Goal: Task Accomplishment & Management: Use online tool/utility

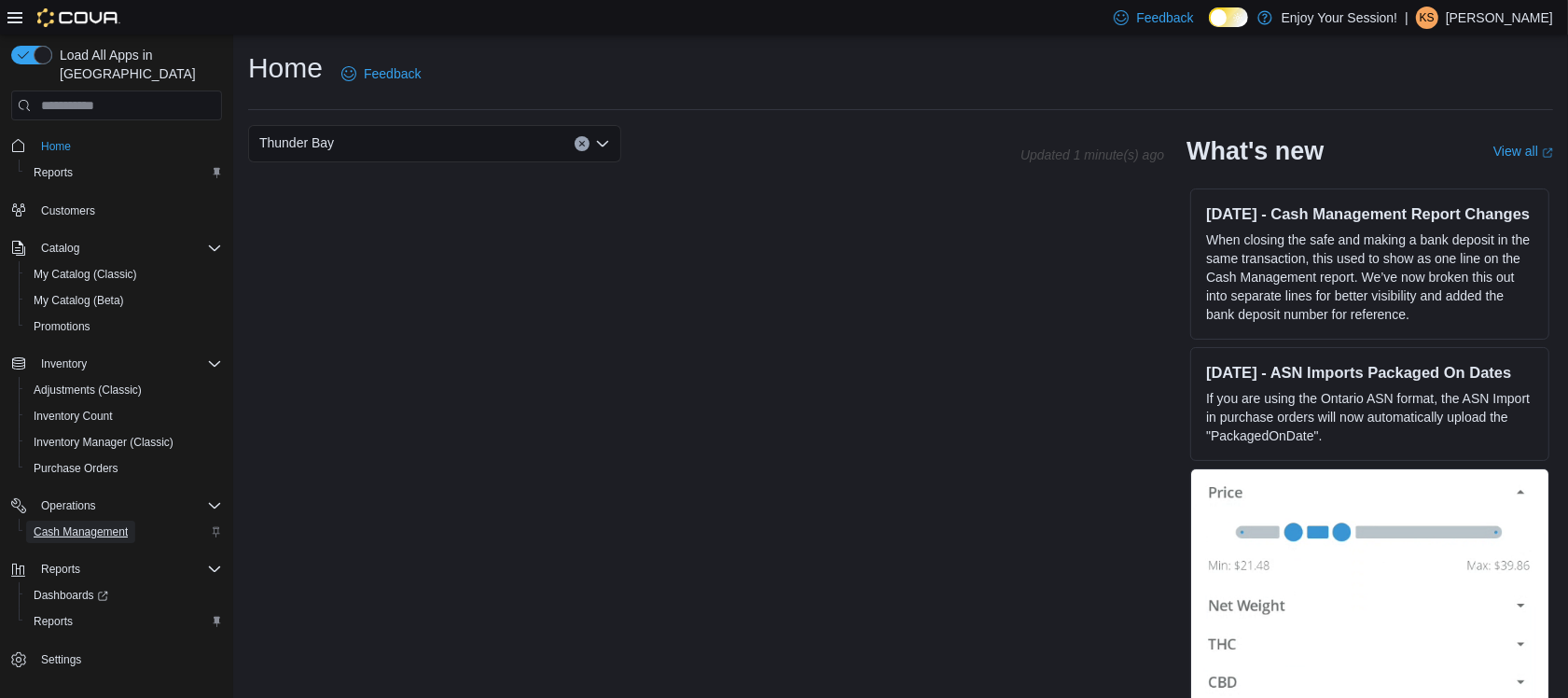
click at [85, 524] on span "Cash Management" at bounding box center [80, 531] width 94 height 15
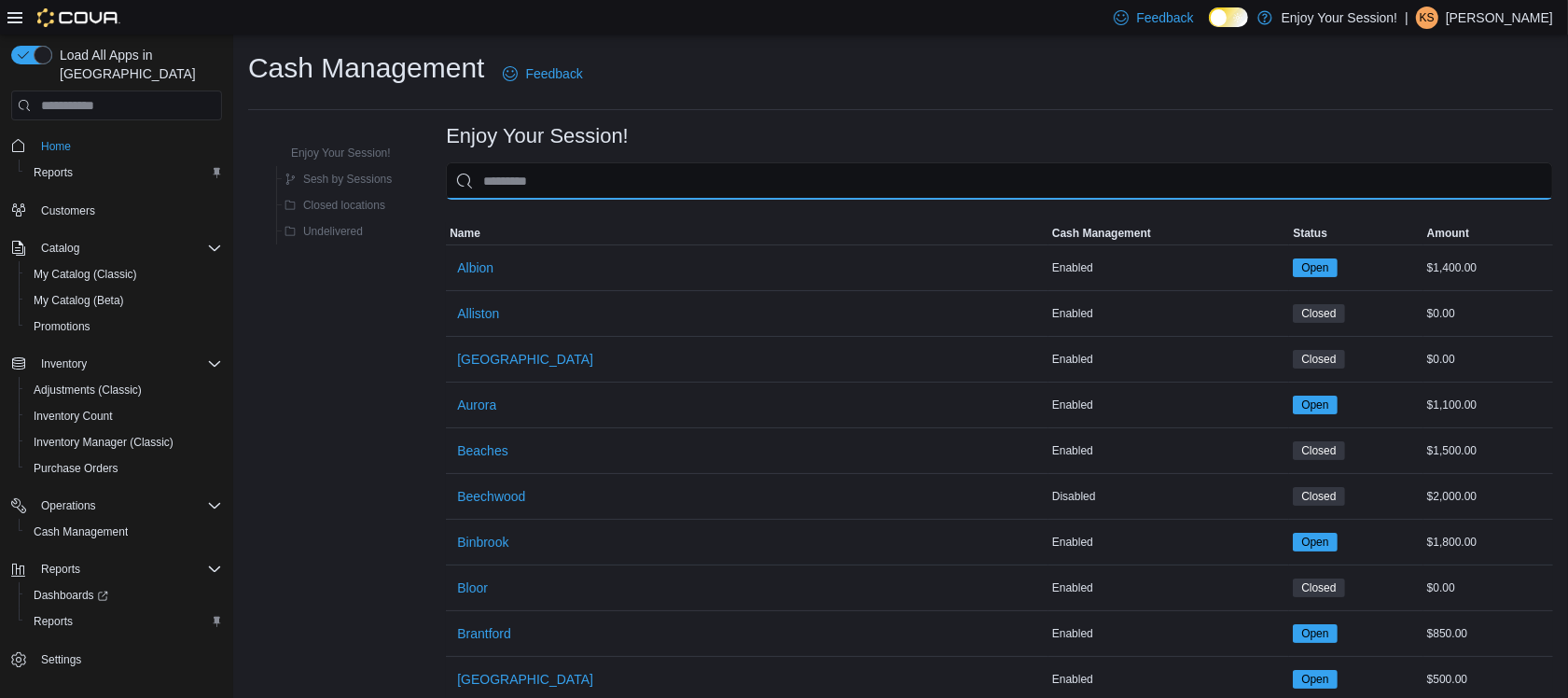
click at [569, 180] on input "This is a search bar. As you type, the results lower in the page will automatic…" at bounding box center [999, 180] width 1107 height 37
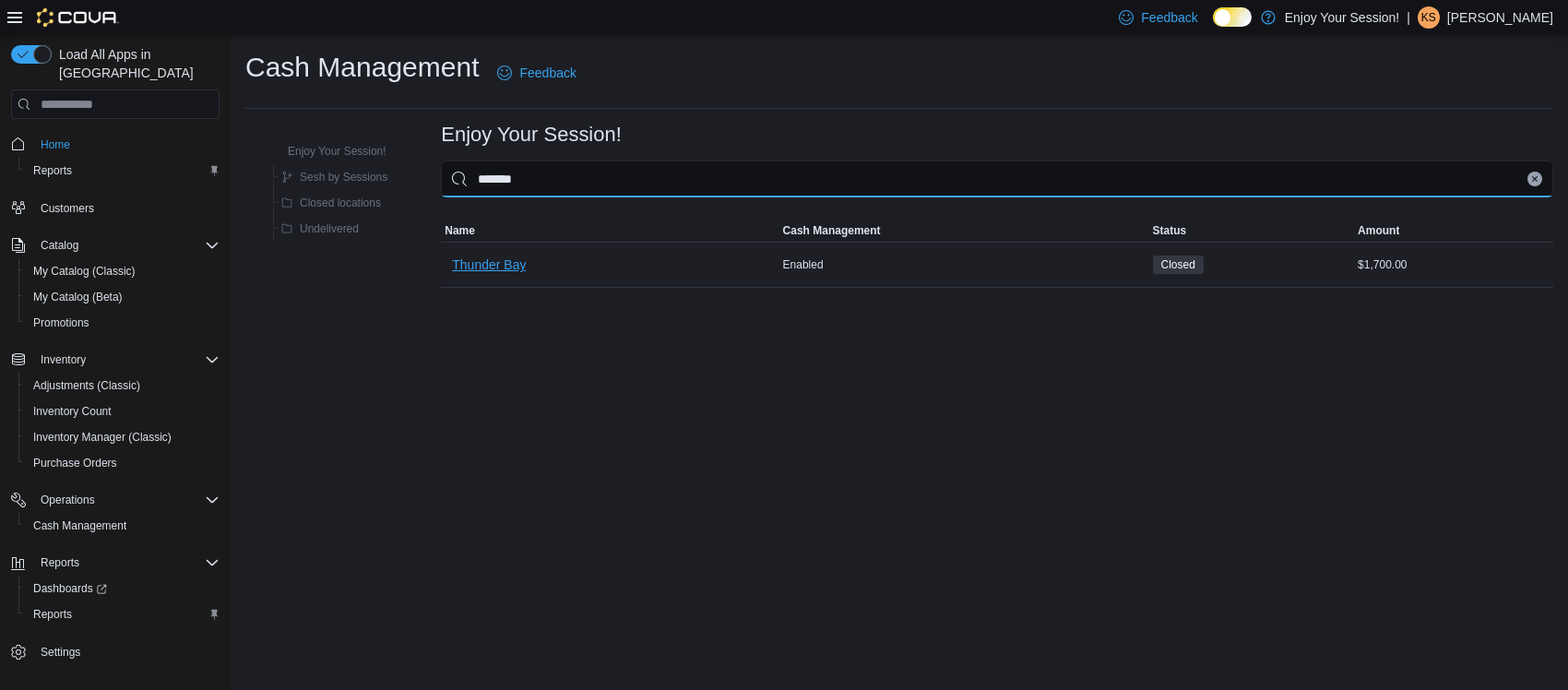
type input "*******"
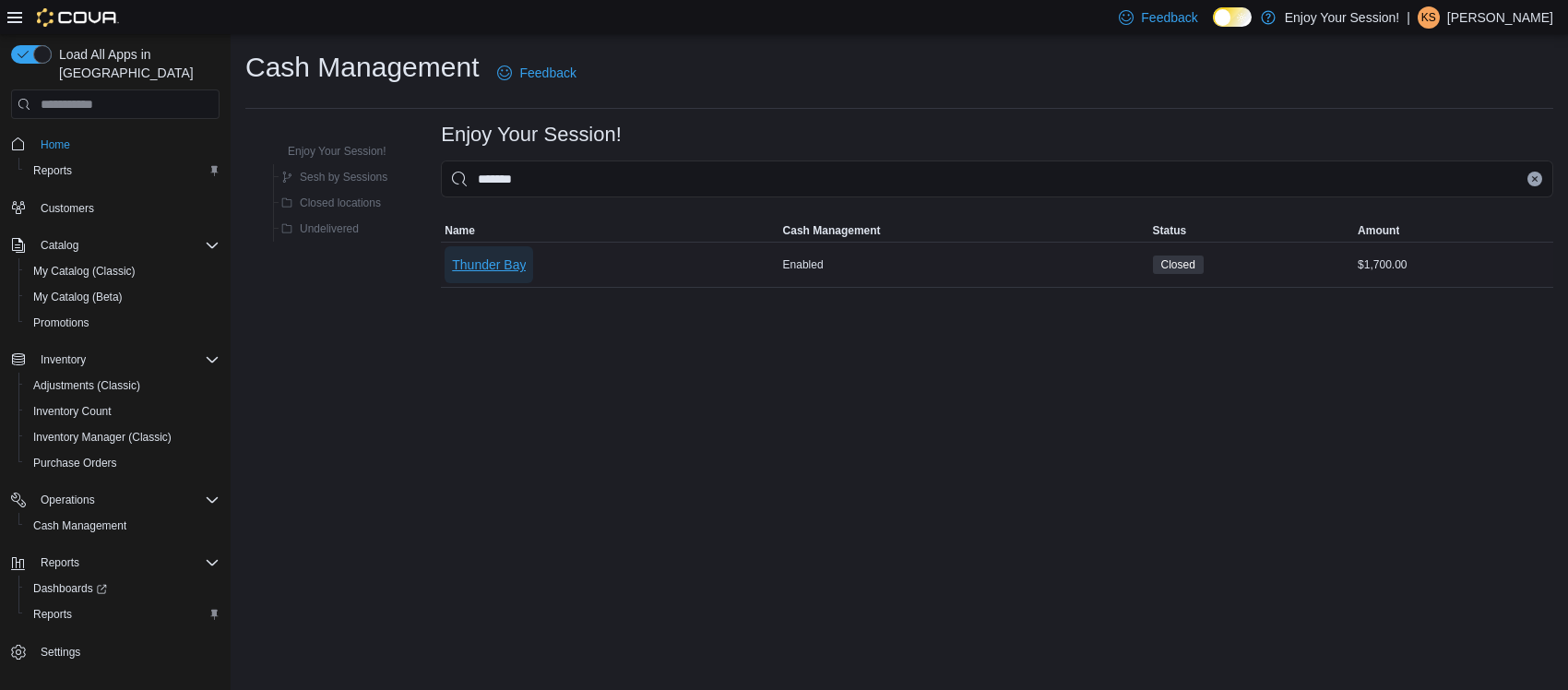
click at [510, 258] on span "Thunder Bay" at bounding box center [489, 265] width 74 height 19
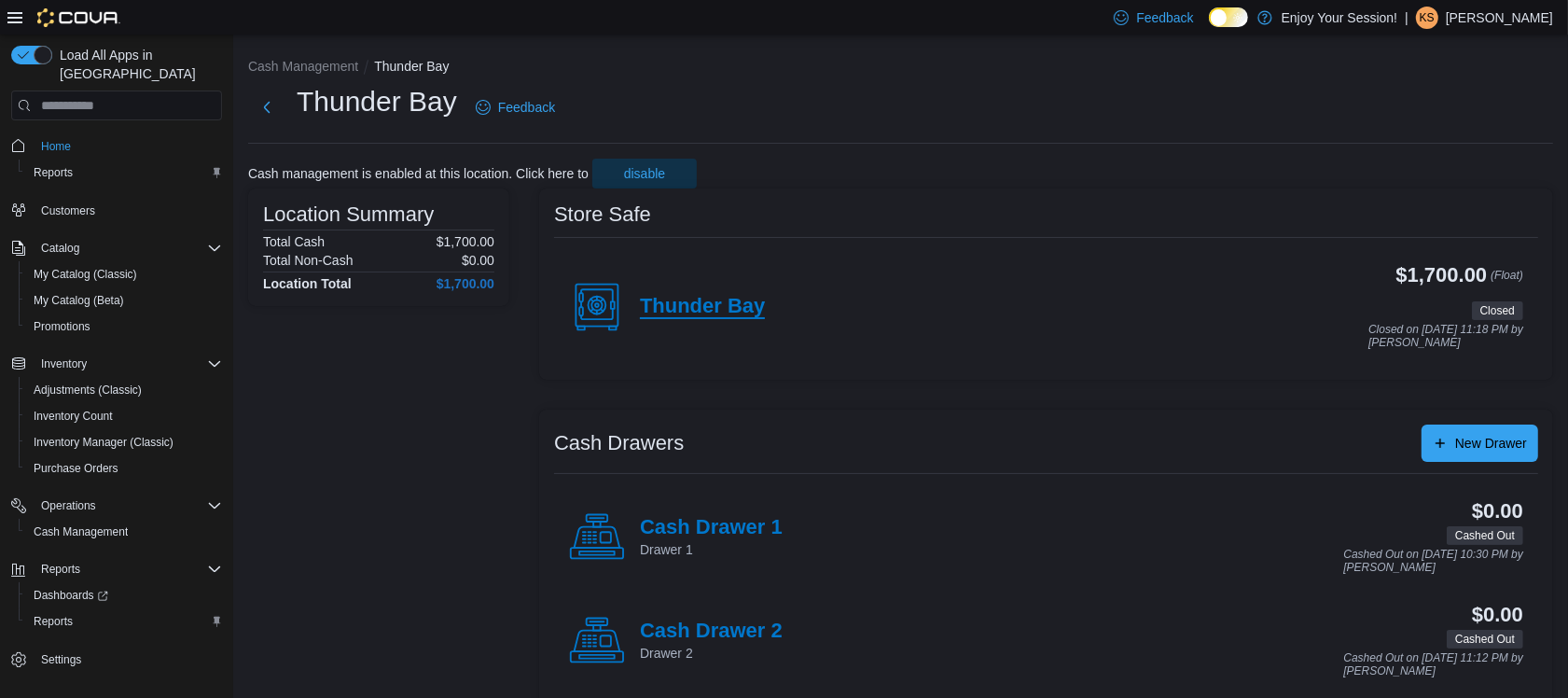
click at [710, 299] on h4 "Thunder Bay" at bounding box center [703, 307] width 125 height 25
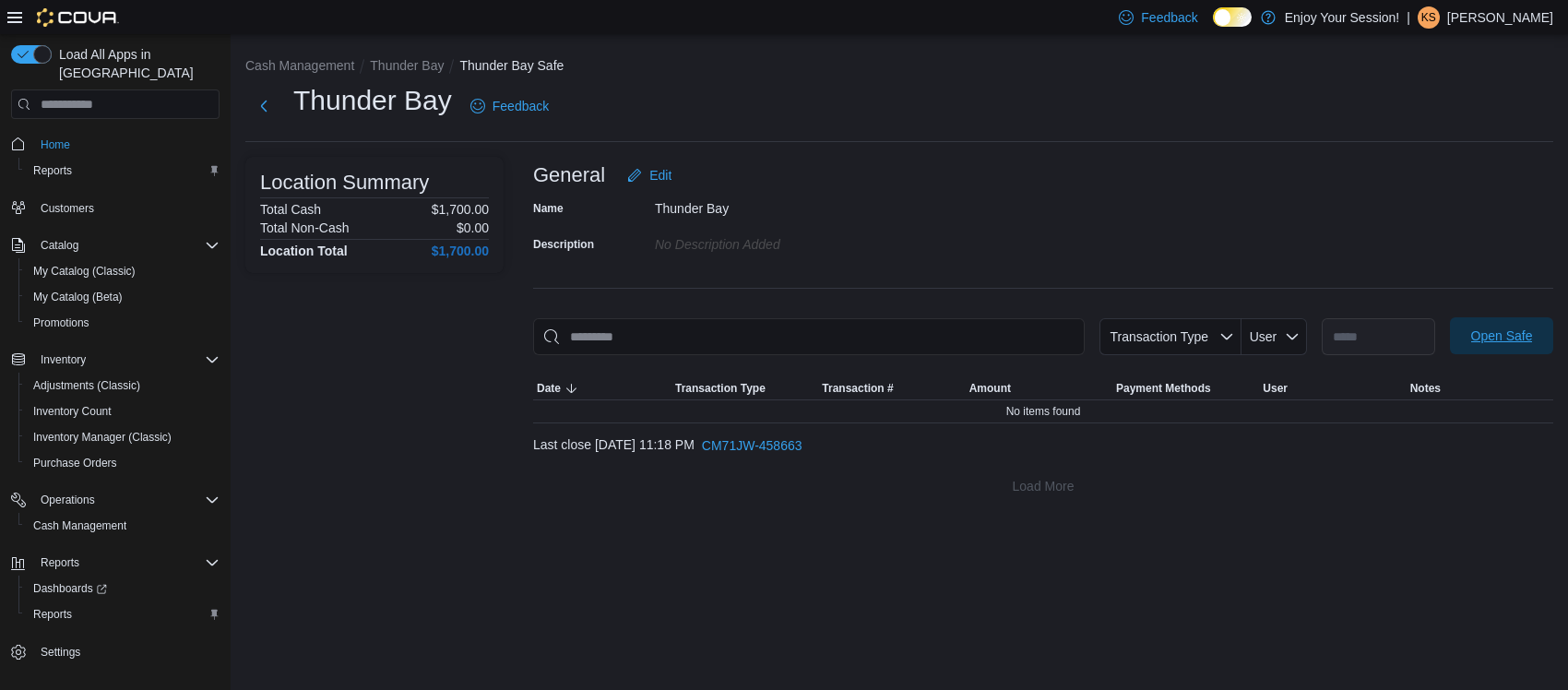
click at [1525, 338] on span "Open Safe" at bounding box center [1502, 336] width 62 height 19
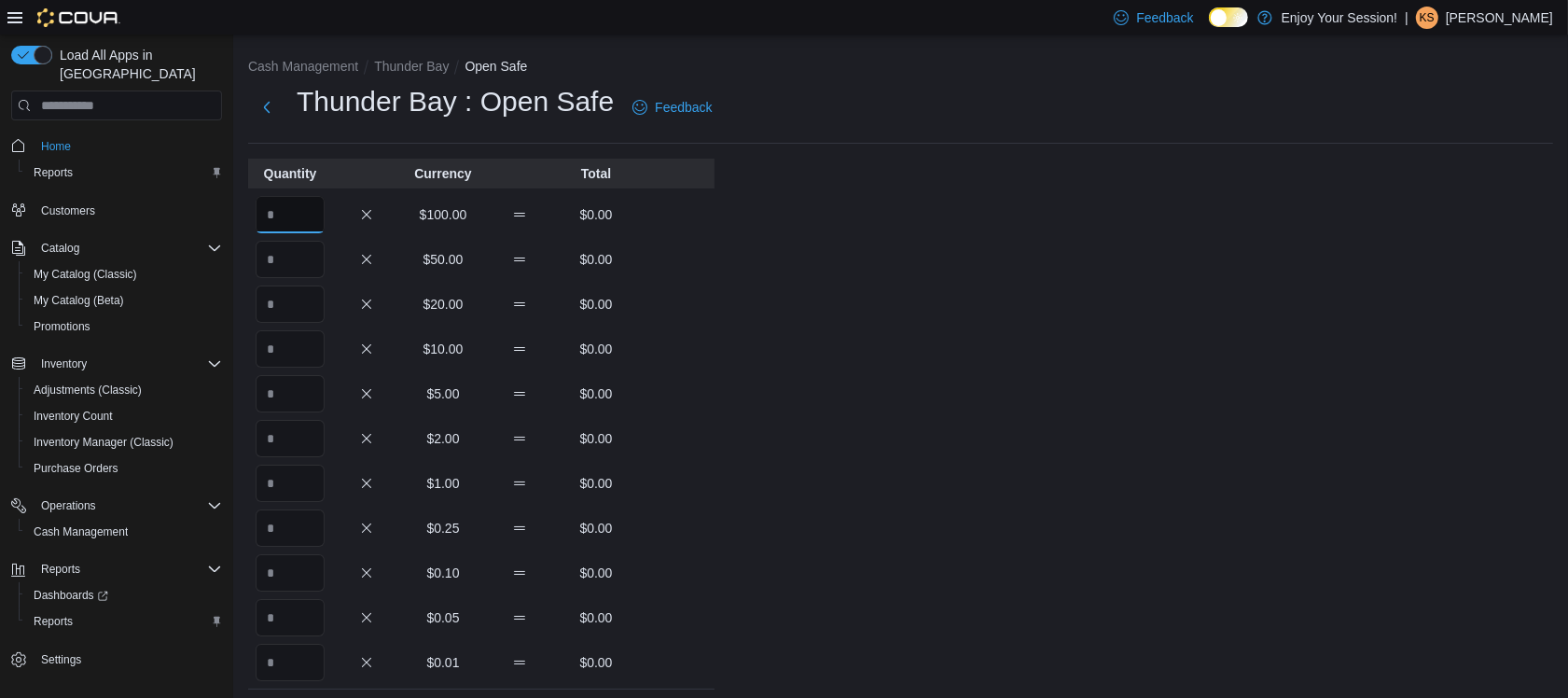
click at [284, 220] on input "Quantity" at bounding box center [290, 214] width 69 height 37
type input "**"
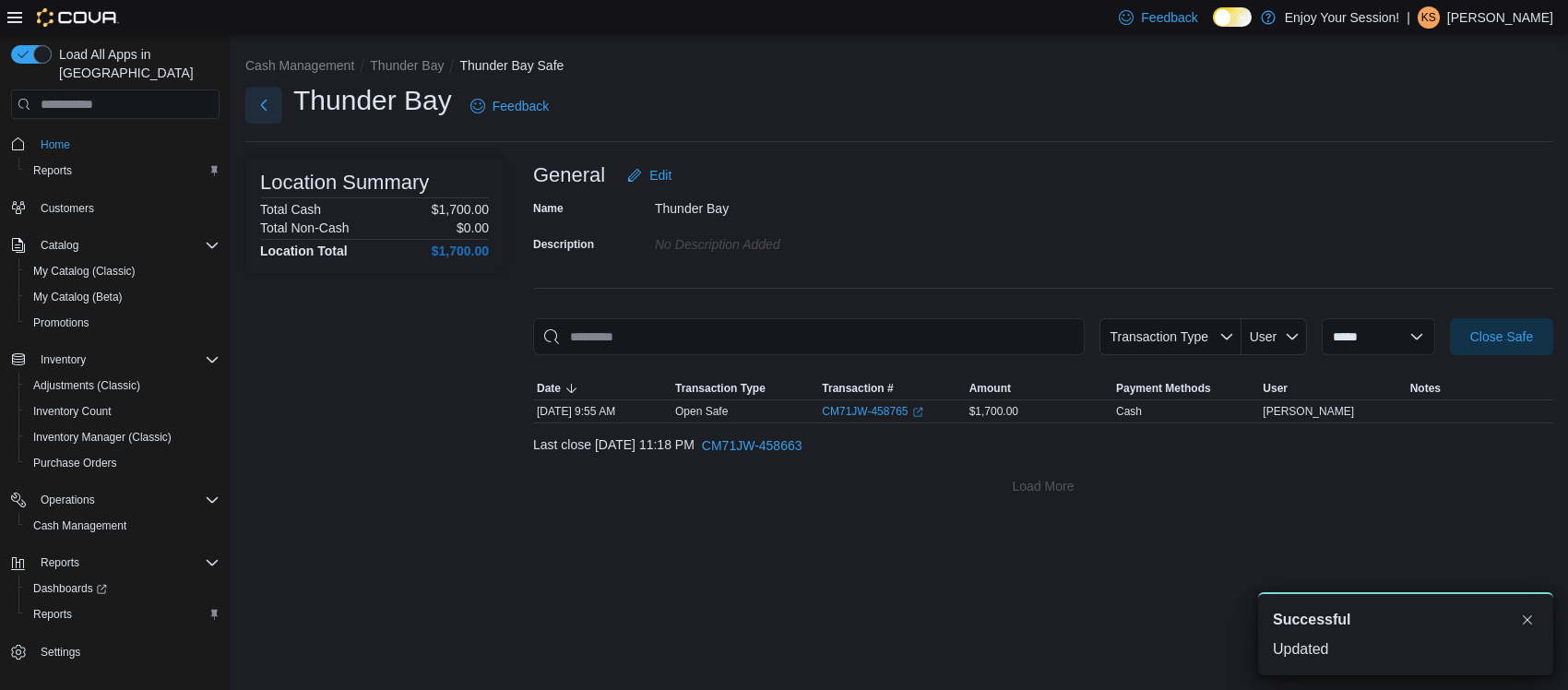
click at [269, 103] on button "Next" at bounding box center [263, 105] width 37 height 37
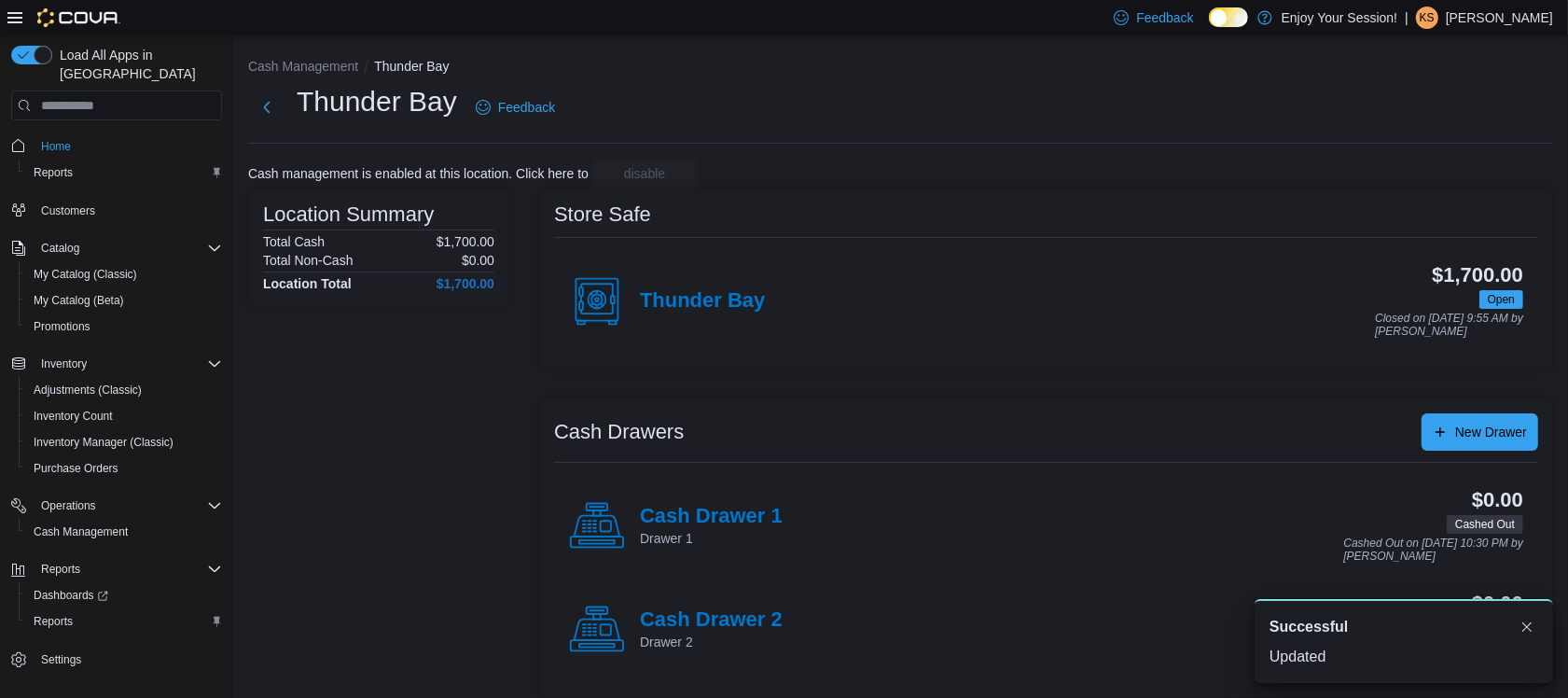
scroll to position [14, 0]
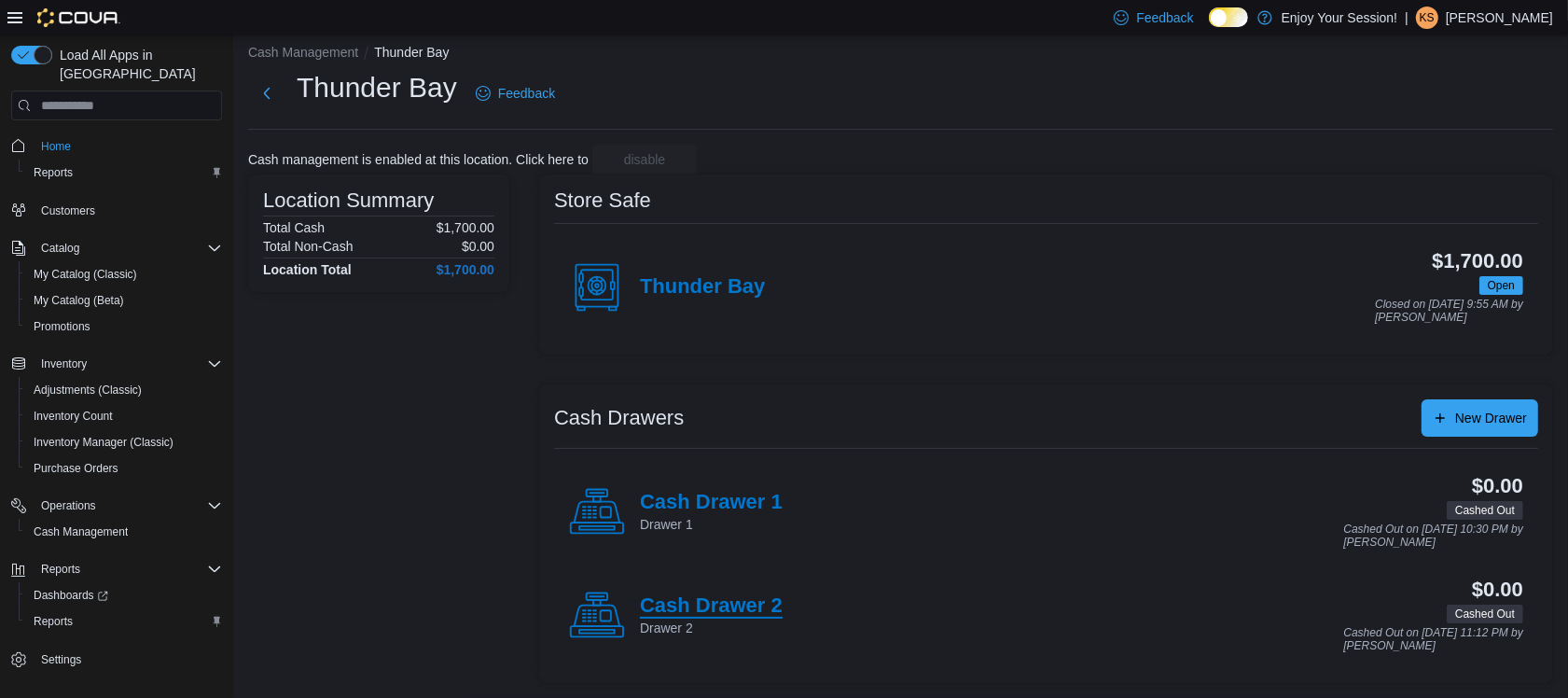
click at [737, 608] on h4 "Cash Drawer 2" at bounding box center [711, 606] width 143 height 25
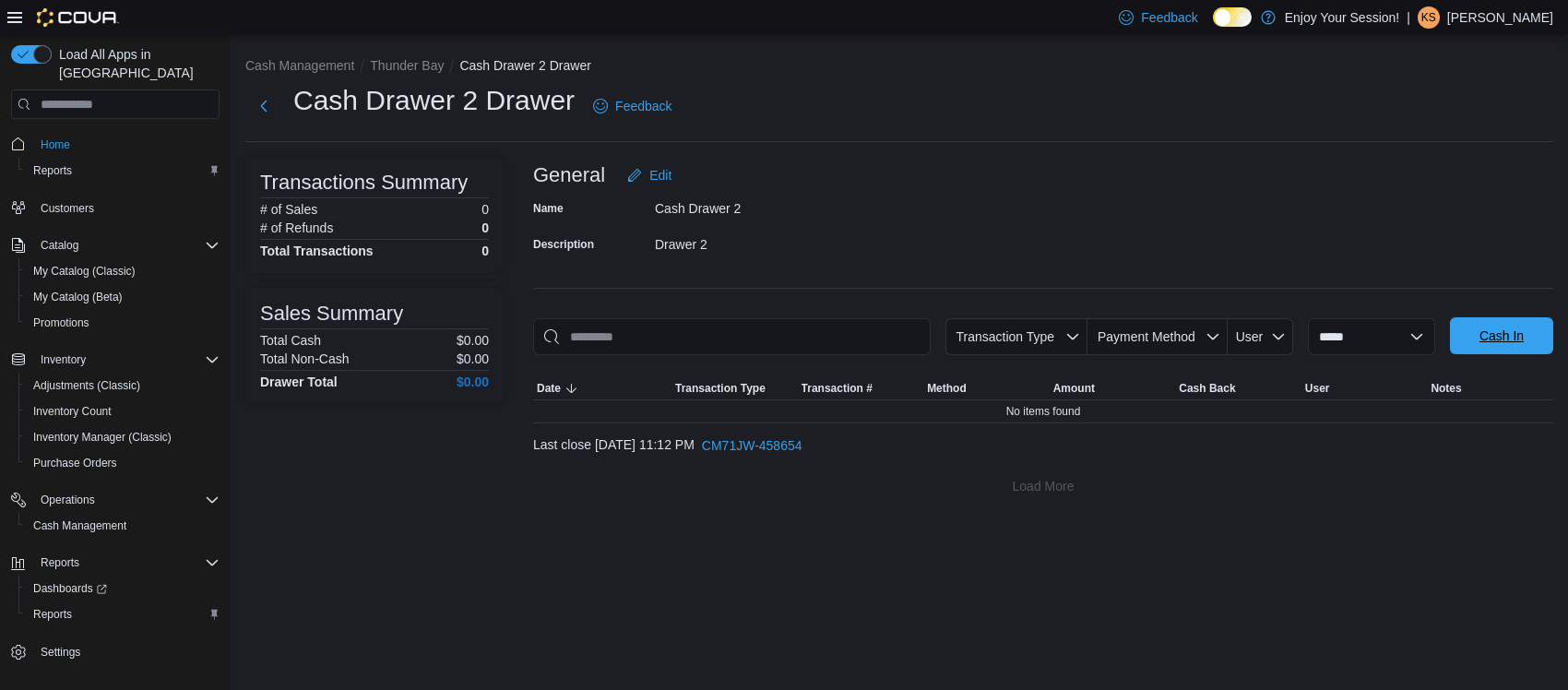
click at [1508, 335] on span "Cash In" at bounding box center [1501, 336] width 44 height 19
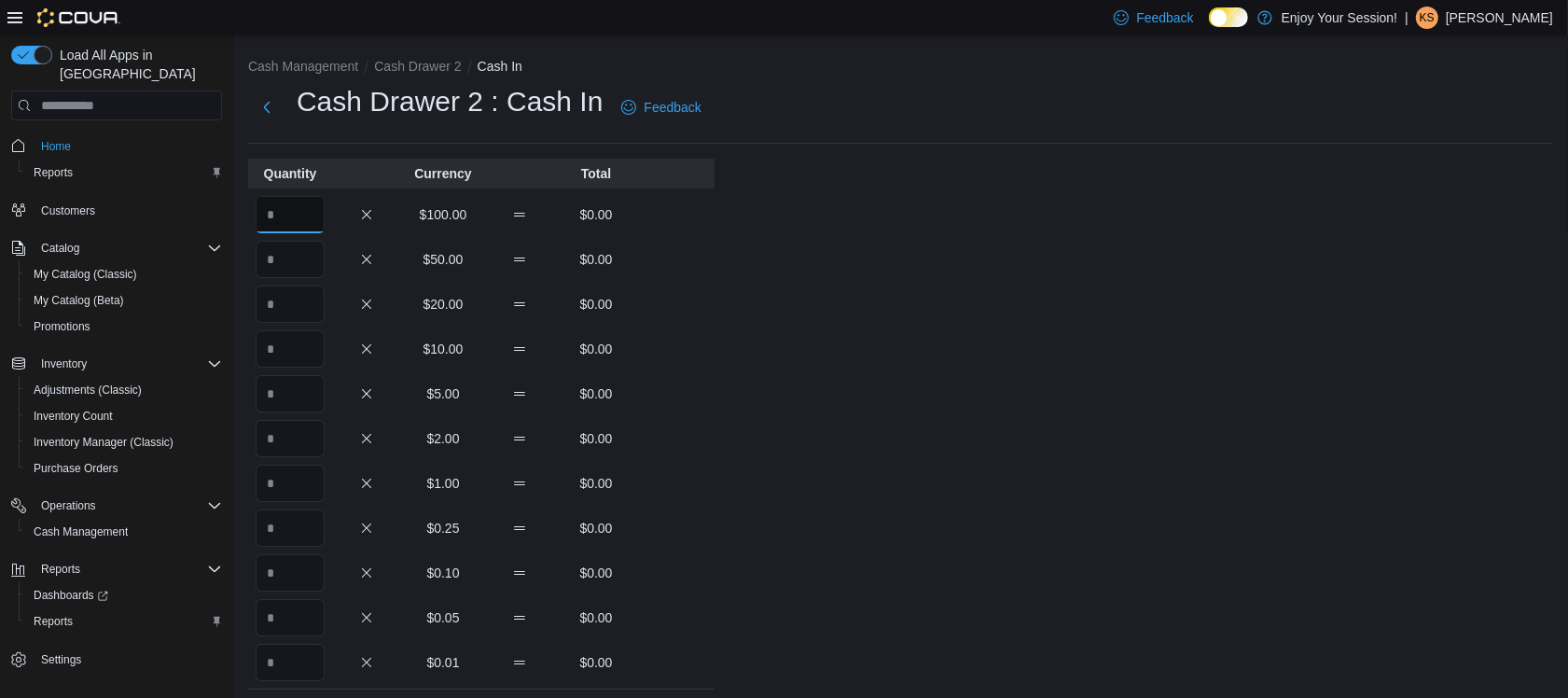
click at [276, 212] on input "Quantity" at bounding box center [290, 214] width 69 height 37
type input "*"
